Goal: Transaction & Acquisition: Subscribe to service/newsletter

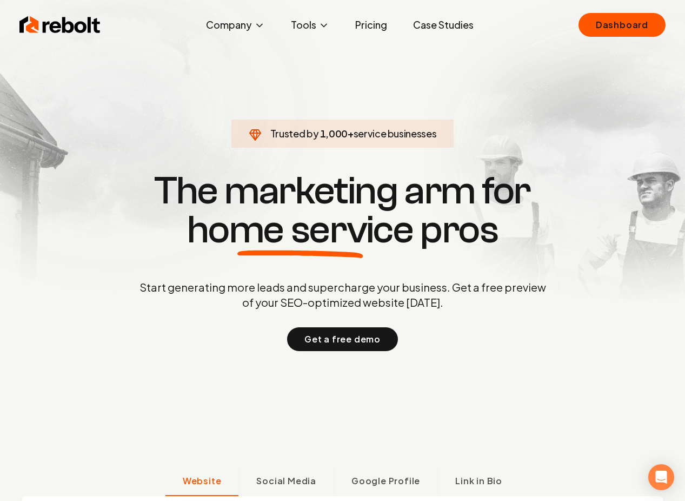
click at [375, 25] on link "Pricing" at bounding box center [371, 25] width 49 height 22
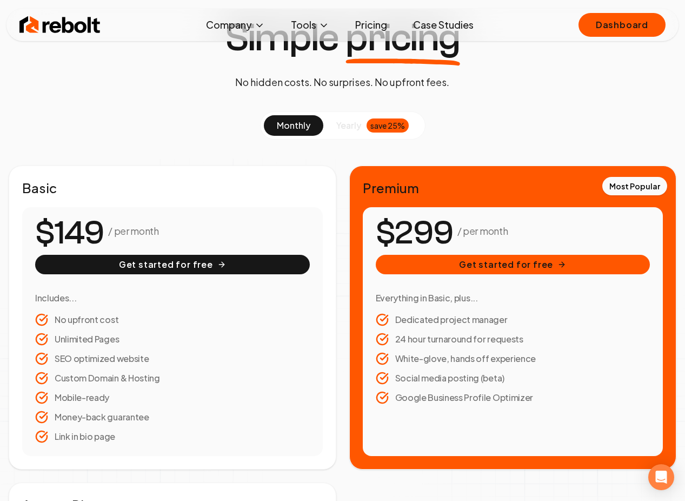
scroll to position [161, 0]
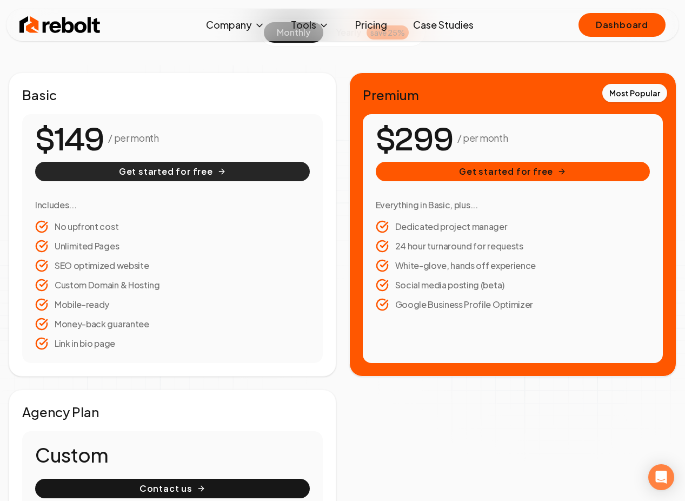
click at [155, 177] on button "Get started for free" at bounding box center [172, 171] width 275 height 19
